Goal: Check status: Check status

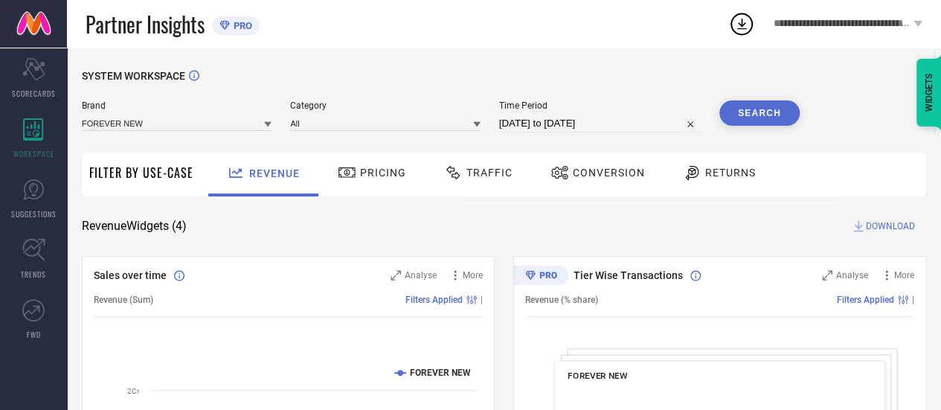
click at [493, 176] on span "Traffic" at bounding box center [489, 173] width 46 height 12
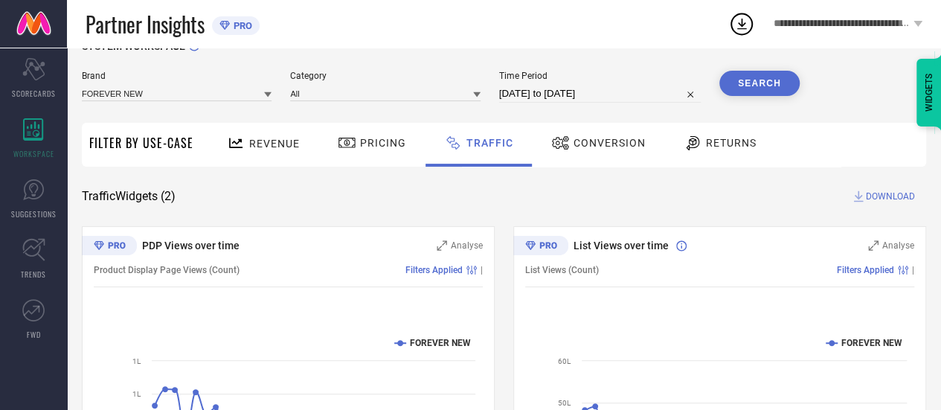
scroll to position [29, 0]
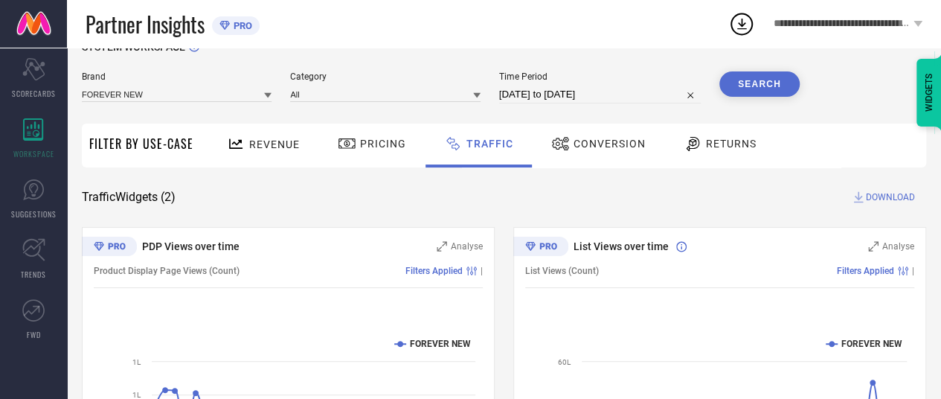
select select "6"
select select "2025"
select select "7"
select select "2025"
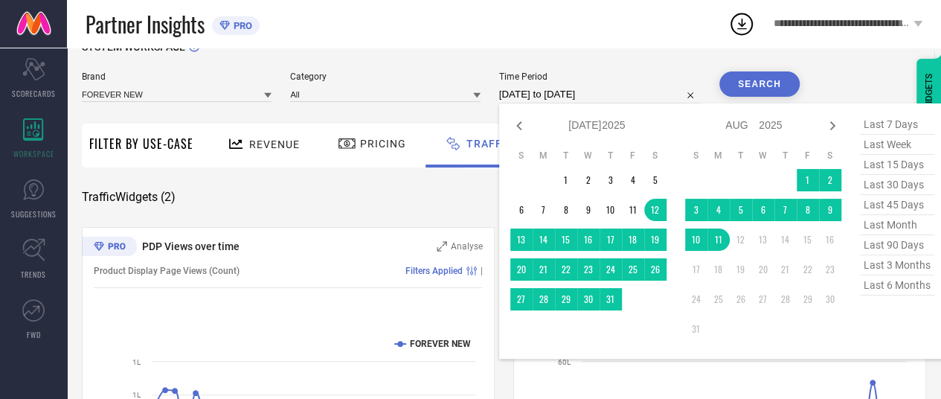
click at [551, 94] on input "[DATE] to [DATE]" at bounding box center [600, 95] width 202 height 18
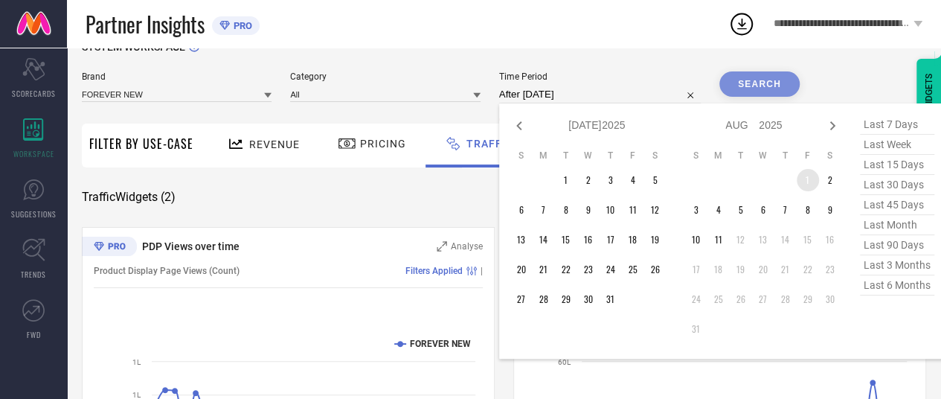
click at [808, 186] on td "1" at bounding box center [808, 180] width 22 height 22
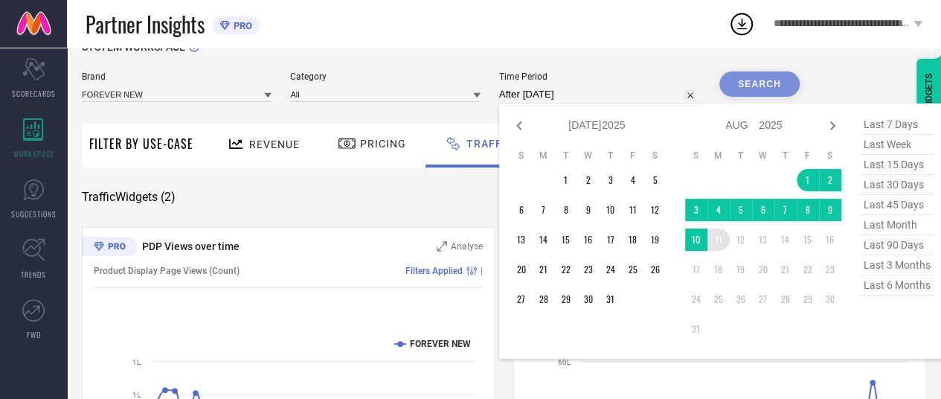
type input "[DATE] to [DATE]"
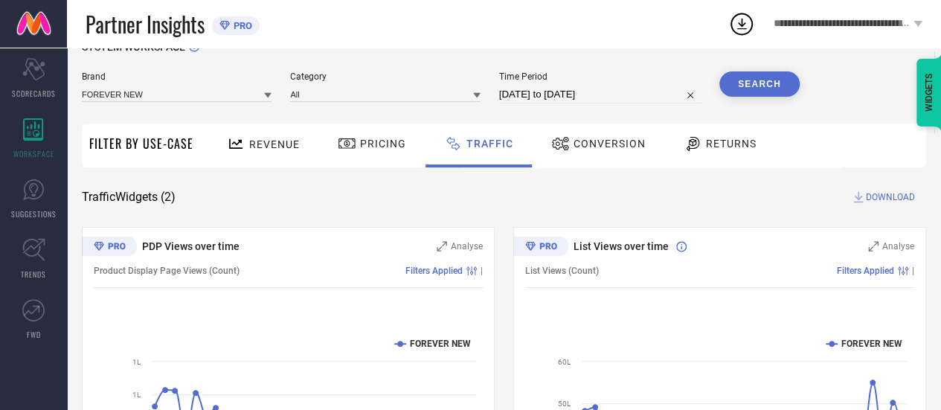
click at [756, 87] on button "Search" at bounding box center [759, 83] width 80 height 25
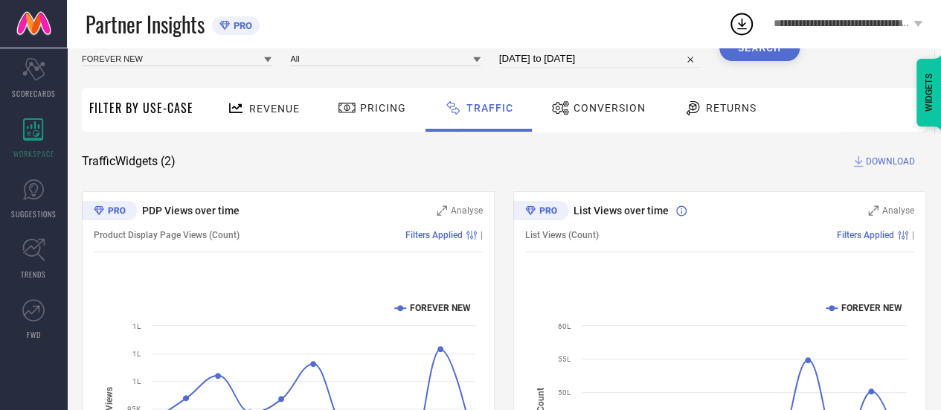
scroll to position [66, 0]
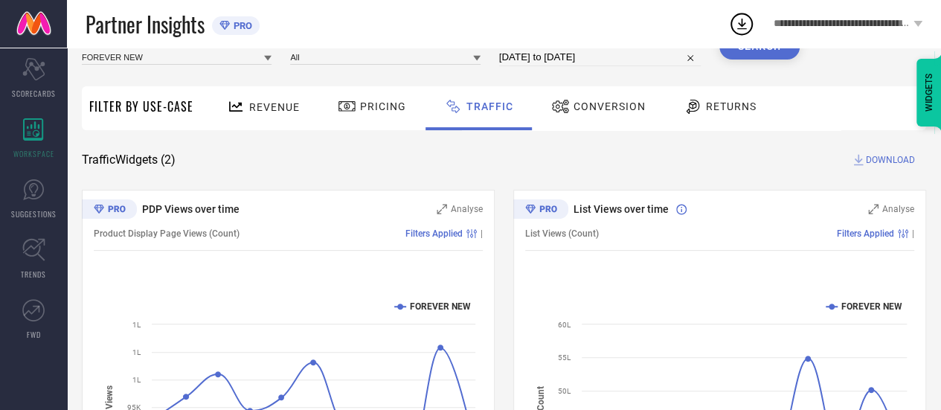
click at [566, 111] on div at bounding box center [562, 106] width 22 height 18
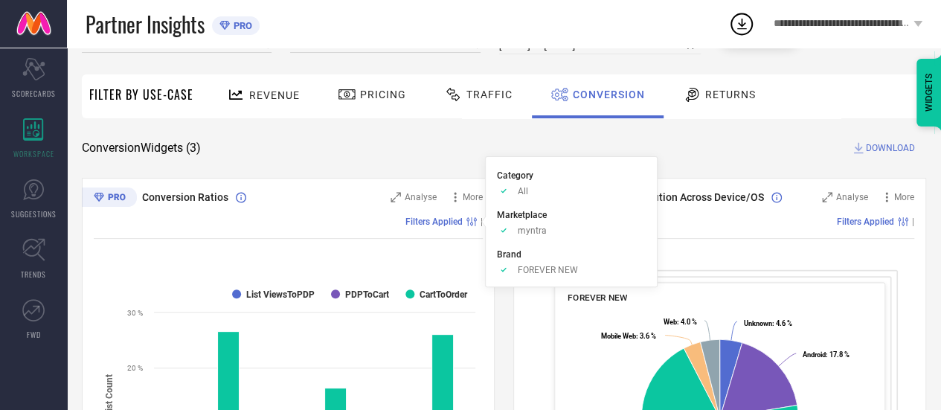
scroll to position [77, 0]
